Goal: Transaction & Acquisition: Purchase product/service

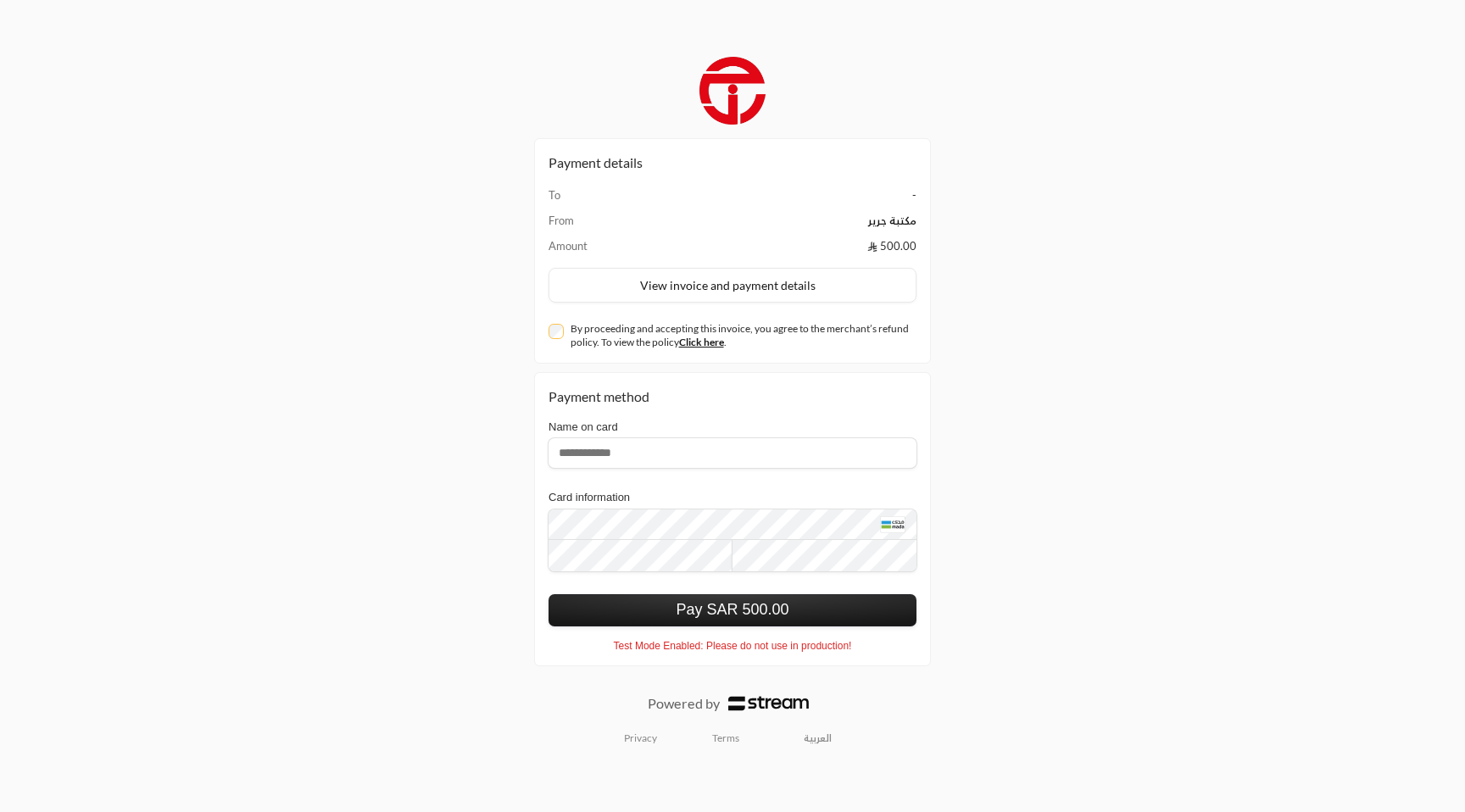
click at [744, 607] on button "Pay SAR 500.00" at bounding box center [732, 609] width 368 height 32
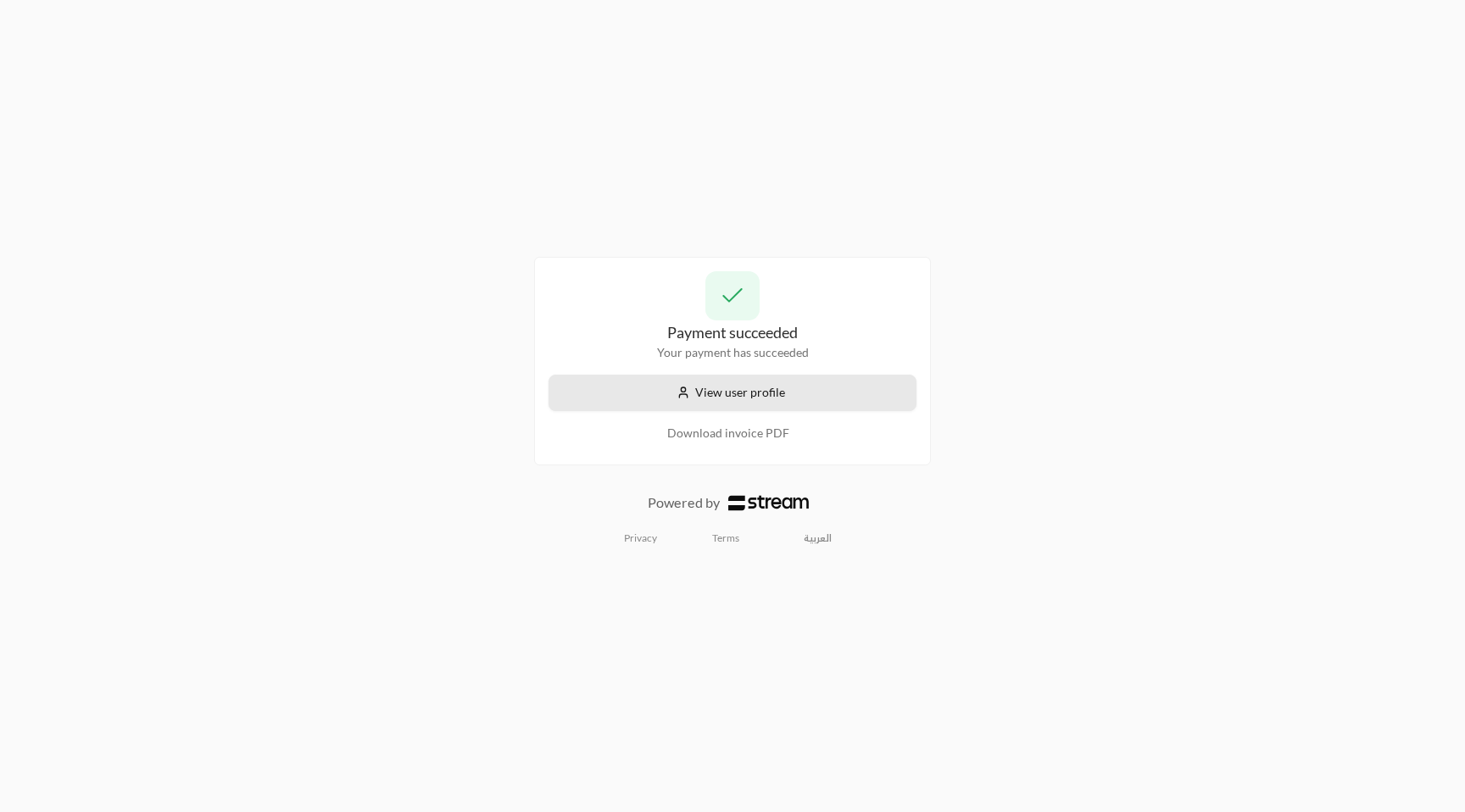
click at [751, 408] on button "View user profile" at bounding box center [732, 393] width 368 height 36
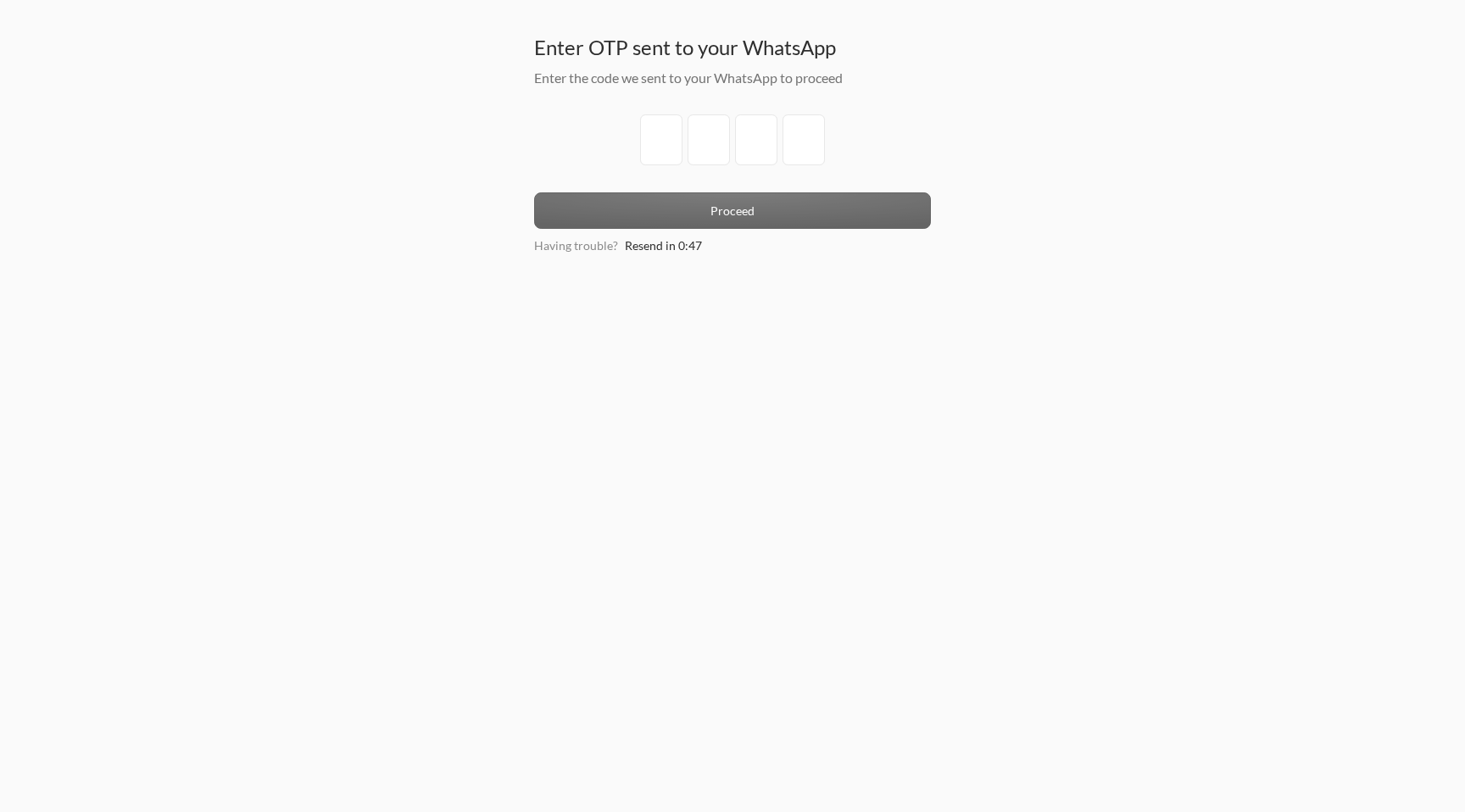
click at [788, 51] on h3 "Enter OTP sent to your WhatsApp" at bounding box center [732, 47] width 397 height 27
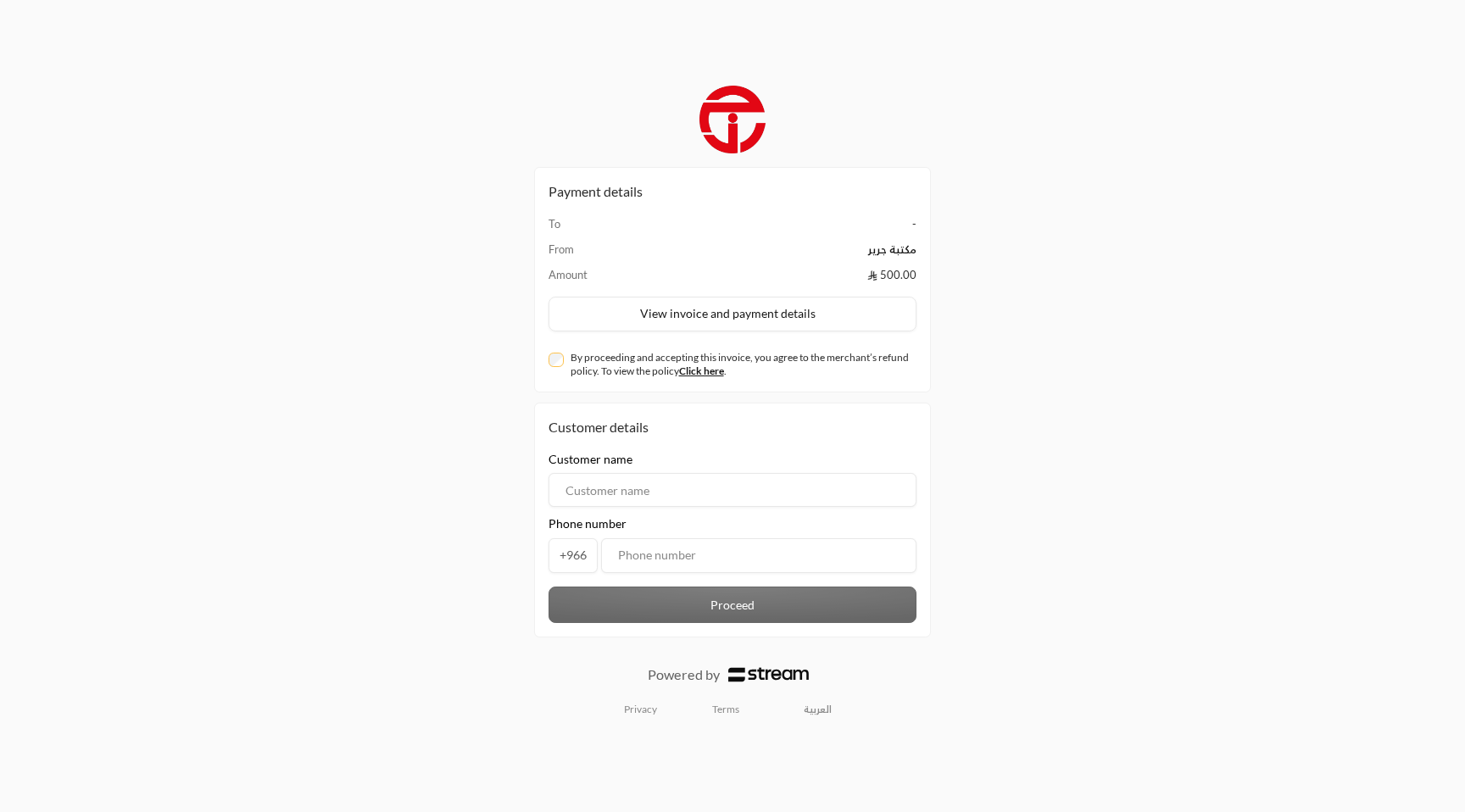
click at [559, 367] on div "By proceeding and accepting this invoice, you agree to the merchant’s refund po…" at bounding box center [732, 365] width 368 height 27
